Goal: Task Accomplishment & Management: Use online tool/utility

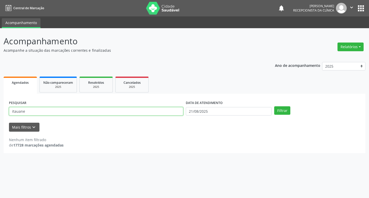
click at [48, 113] on input "itauane" at bounding box center [96, 111] width 174 height 9
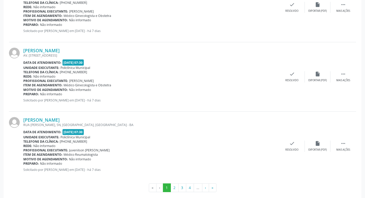
scroll to position [1019, 0]
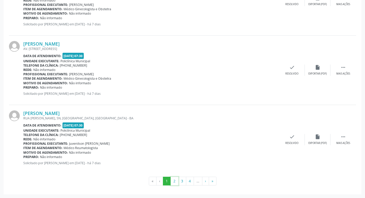
click at [174, 180] on button "2" at bounding box center [175, 181] width 8 height 9
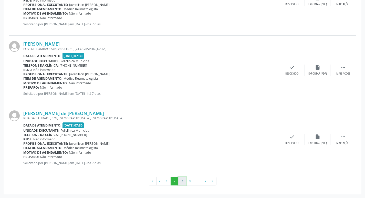
click at [182, 179] on button "3" at bounding box center [182, 181] width 8 height 9
click at [333, 138] on div " Mais ações" at bounding box center [343, 139] width 26 height 11
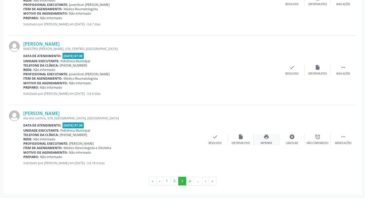
click at [261, 142] on div "Imprimir" at bounding box center [266, 143] width 12 height 4
click at [186, 182] on button "4" at bounding box center [190, 181] width 8 height 9
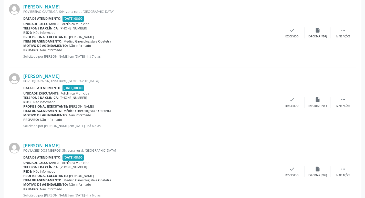
scroll to position [0, 0]
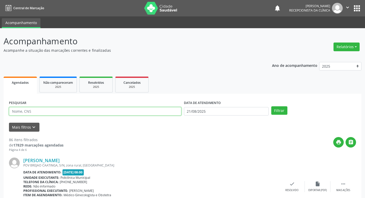
click at [50, 110] on input "text" at bounding box center [95, 111] width 172 height 9
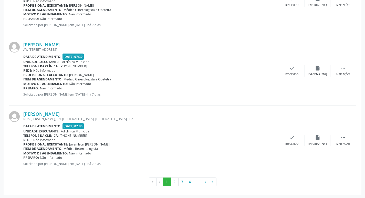
scroll to position [1019, 0]
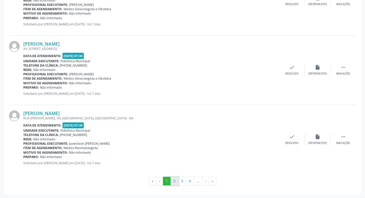
click at [176, 180] on button "2" at bounding box center [175, 181] width 8 height 9
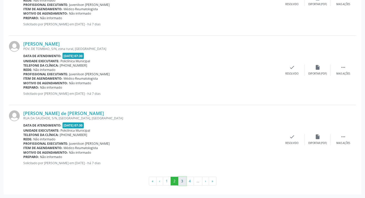
click at [182, 181] on button "3" at bounding box center [182, 181] width 8 height 9
click at [187, 181] on button "4" at bounding box center [190, 181] width 8 height 9
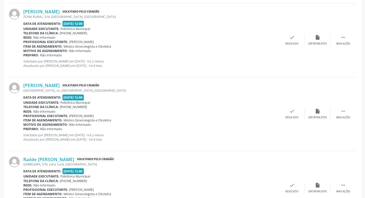
scroll to position [1041, 0]
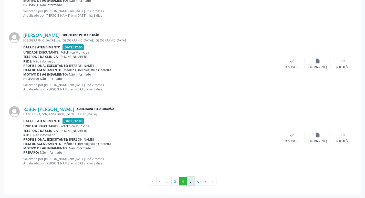
click at [191, 179] on button "5" at bounding box center [191, 181] width 8 height 9
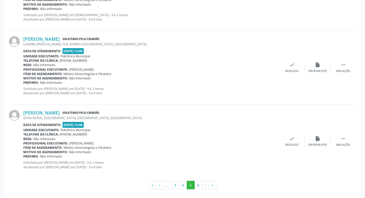
scroll to position [1037, 0]
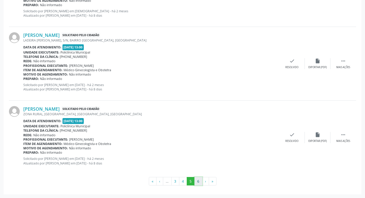
click at [200, 184] on button "6" at bounding box center [198, 181] width 8 height 9
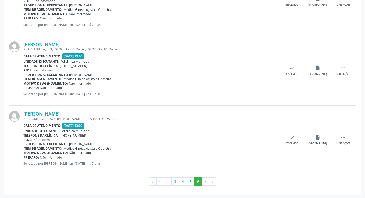
scroll to position [746, 0]
click at [339, 136] on div " Mais ações" at bounding box center [343, 139] width 26 height 11
click at [268, 142] on div "Imprimir" at bounding box center [266, 144] width 12 height 4
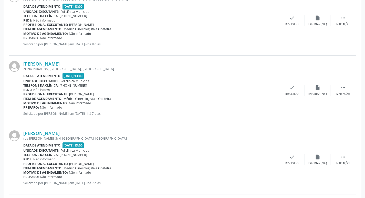
scroll to position [233, 0]
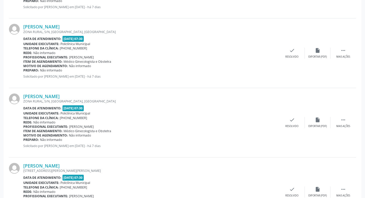
scroll to position [692, 0]
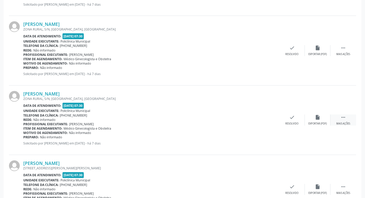
click at [337, 115] on div " Mais ações" at bounding box center [343, 119] width 26 height 11
click at [265, 119] on icon "print" at bounding box center [267, 117] width 6 height 6
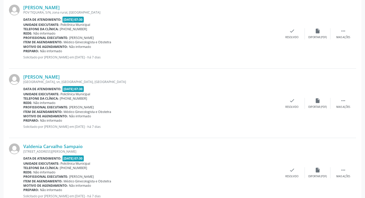
scroll to position [282, 0]
